Goal: Check status: Check status

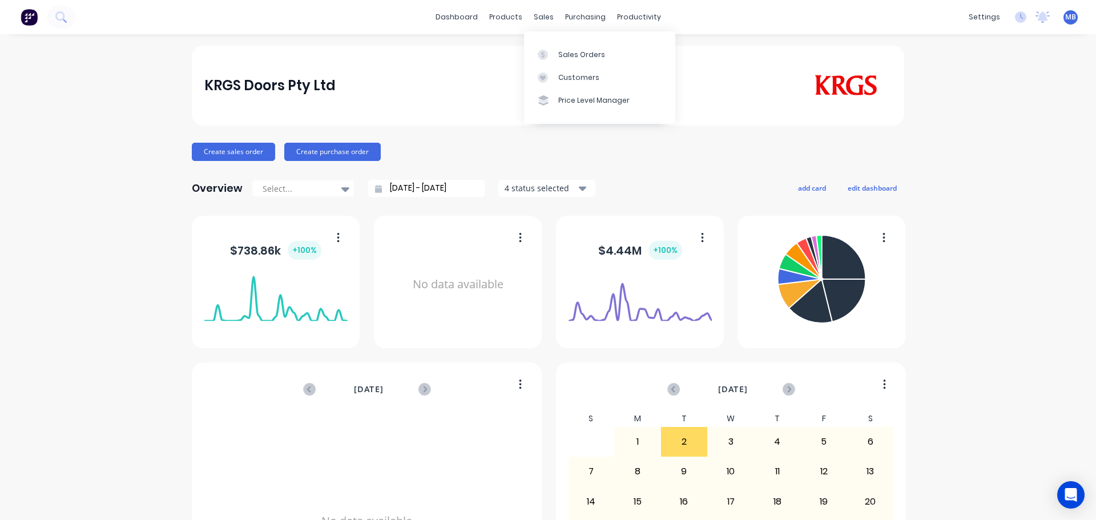
drag, startPoint x: 546, startPoint y: 17, endPoint x: 554, endPoint y: 42, distance: 26.5
click at [545, 19] on div "sales" at bounding box center [543, 17] width 31 height 17
click at [565, 55] on div "Sales Orders" at bounding box center [581, 55] width 47 height 10
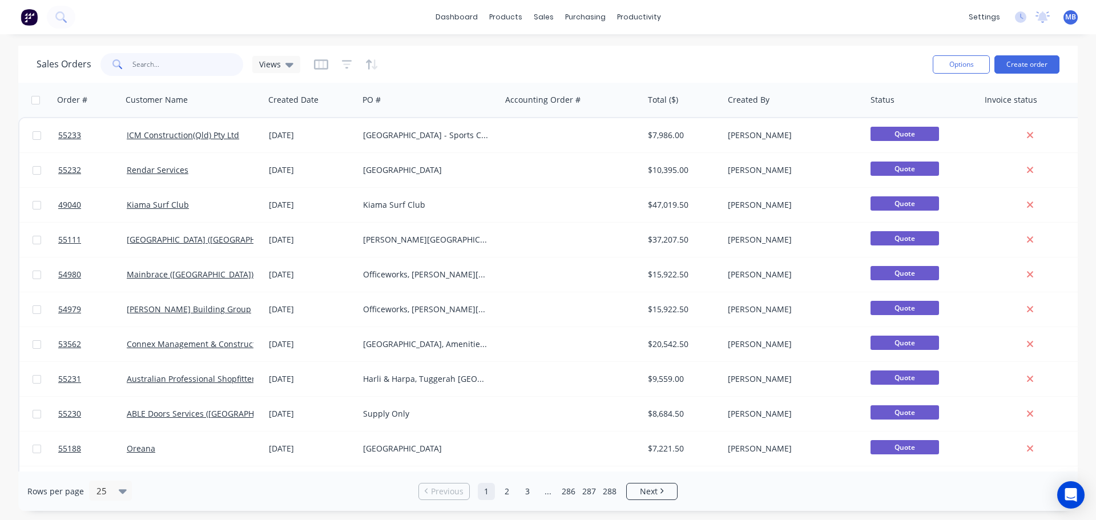
click at [145, 64] on input "text" at bounding box center [187, 64] width 111 height 23
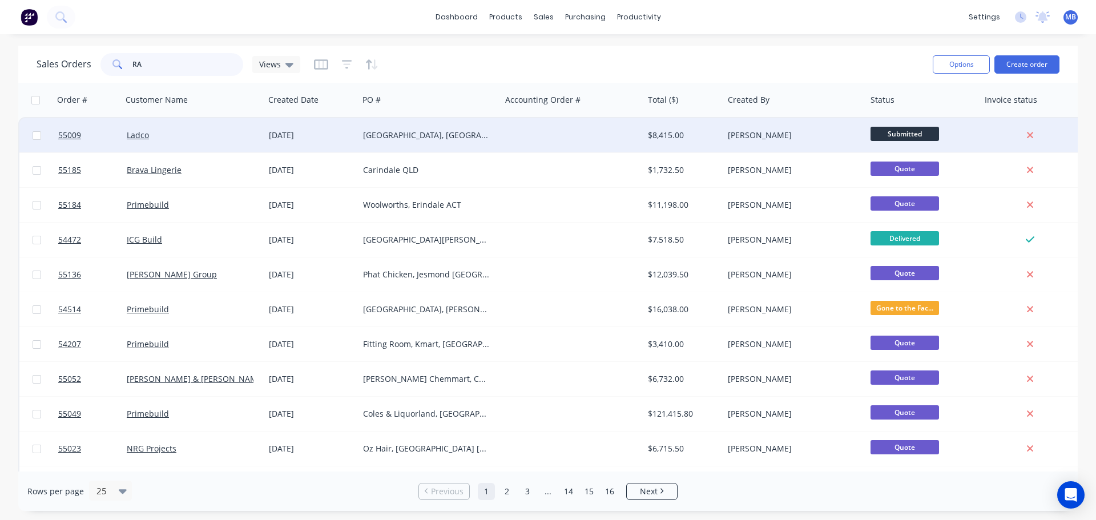
type input "R"
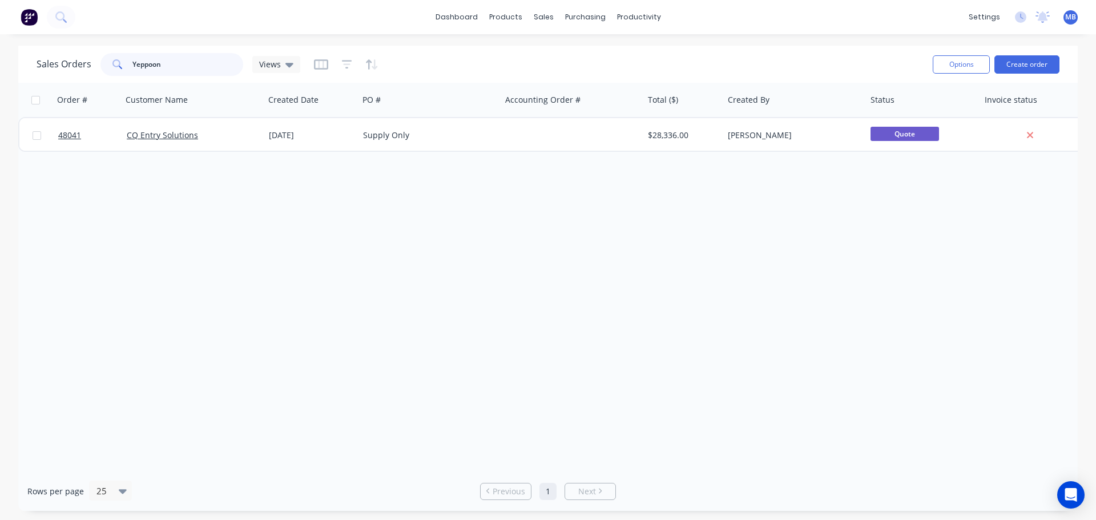
type input "Yeppoon"
